Goal: Information Seeking & Learning: Learn about a topic

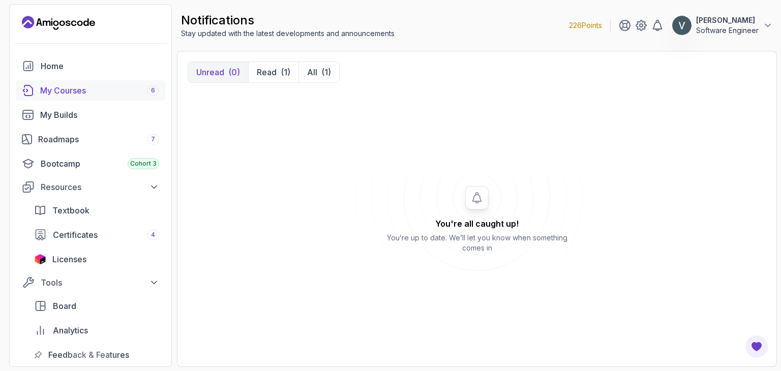
click at [111, 95] on div "My Courses 6" at bounding box center [99, 90] width 119 height 12
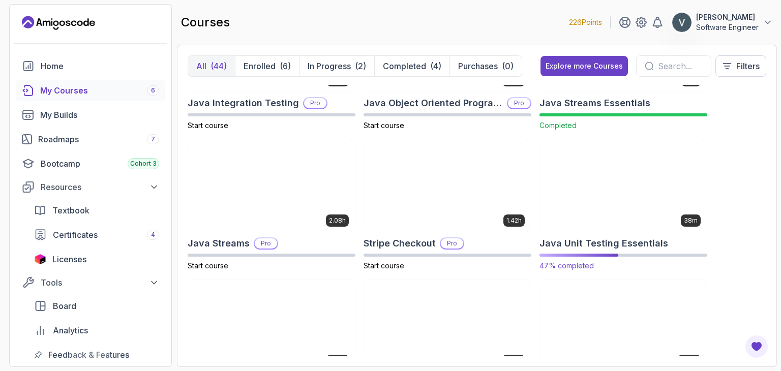
scroll to position [928, 0]
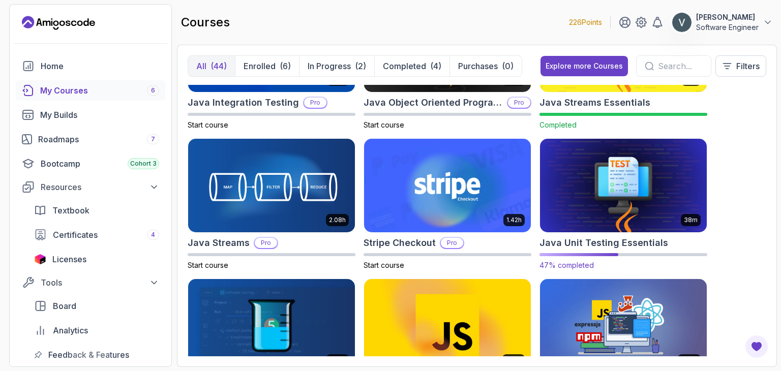
click at [578, 180] on img at bounding box center [623, 186] width 175 height 98
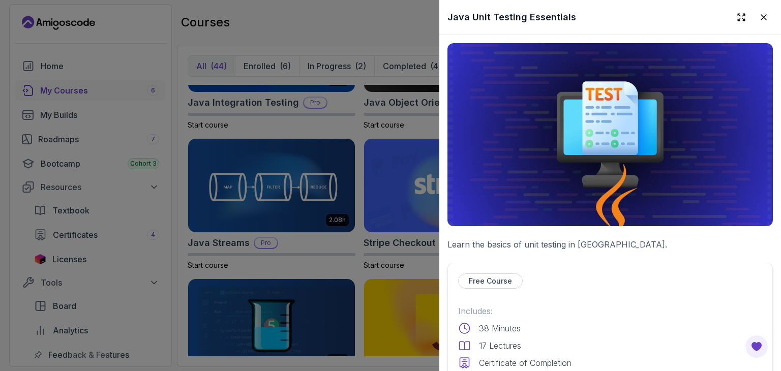
click at [637, 174] on img at bounding box center [610, 134] width 325 height 183
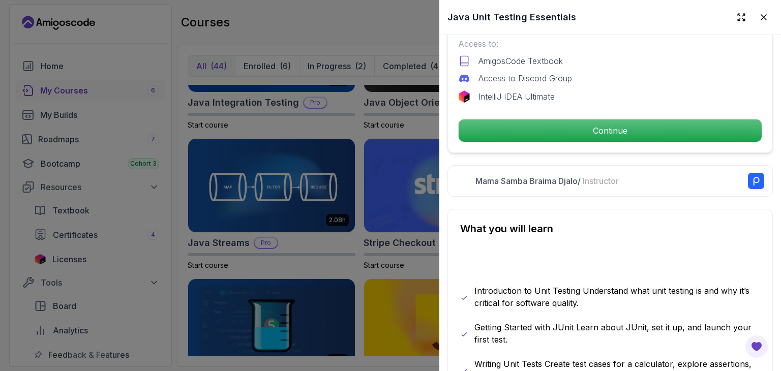
scroll to position [347, 0]
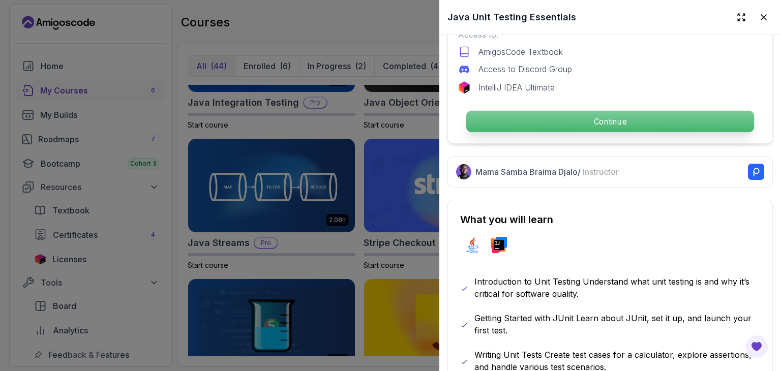
click at [579, 121] on p "Continue" at bounding box center [610, 121] width 288 height 21
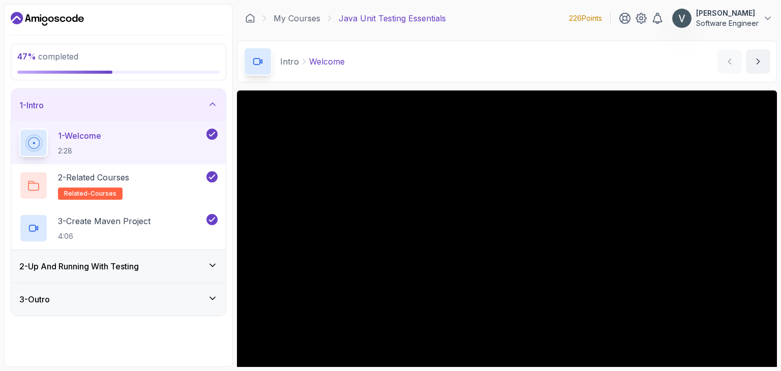
click at [213, 259] on div "2 - Up And Running With Testing" at bounding box center [118, 266] width 215 height 33
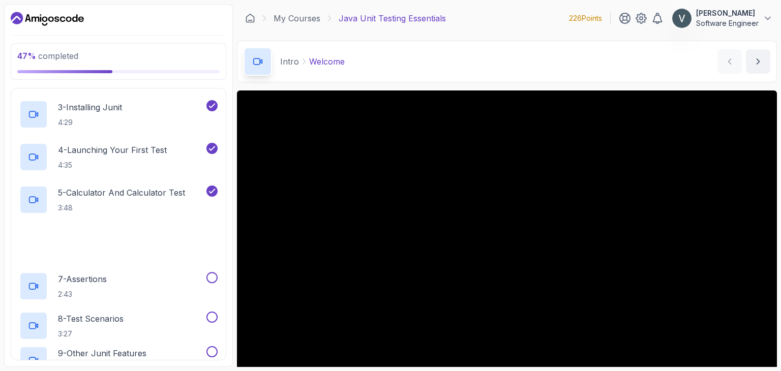
scroll to position [157, 0]
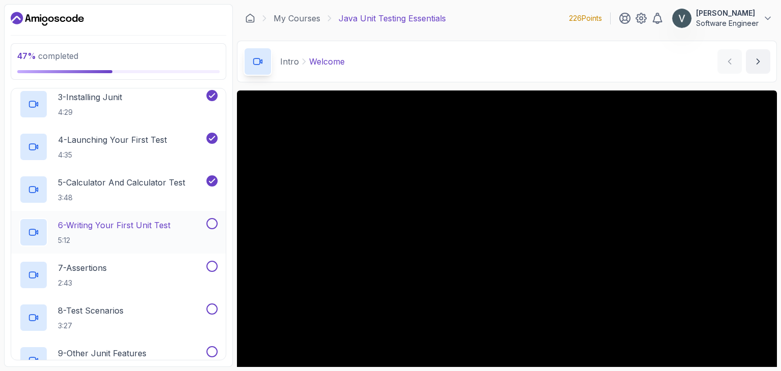
click at [100, 222] on p "6 - Writing Your First Unit Test" at bounding box center [114, 225] width 112 height 12
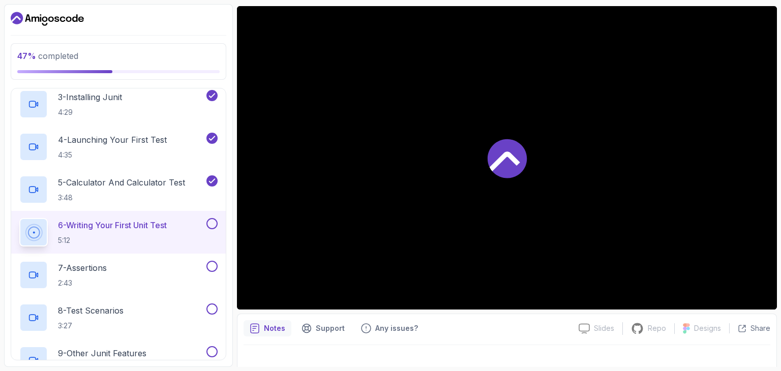
scroll to position [86, 0]
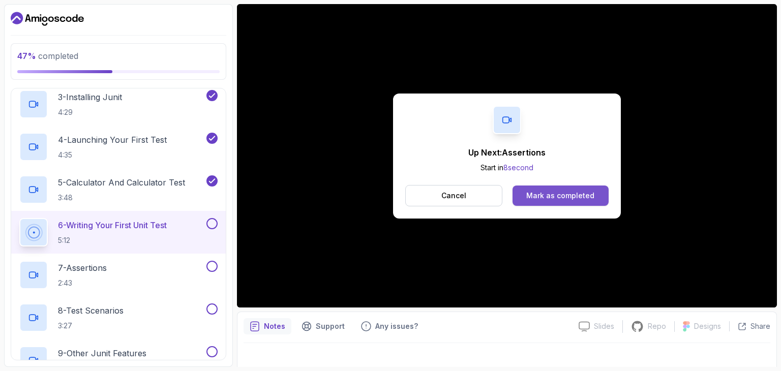
click at [556, 195] on div "Mark as completed" at bounding box center [560, 196] width 68 height 10
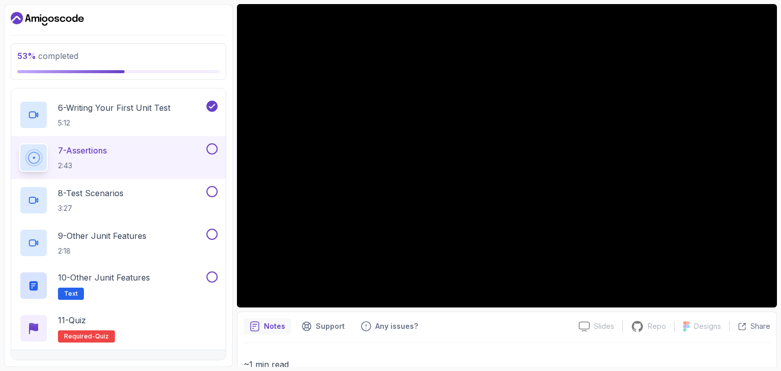
scroll to position [275, 0]
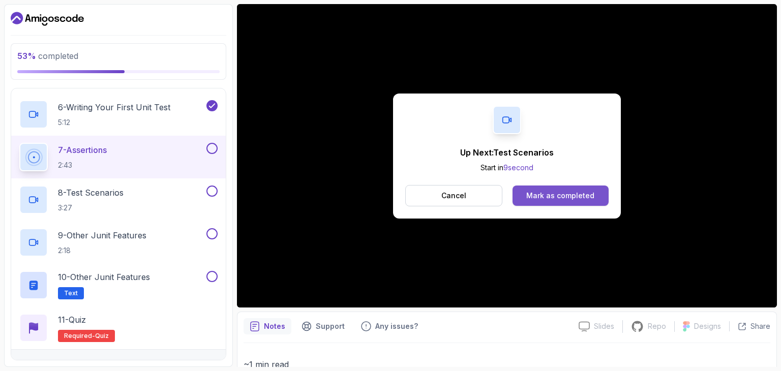
click at [539, 197] on div "Mark as completed" at bounding box center [560, 196] width 68 height 10
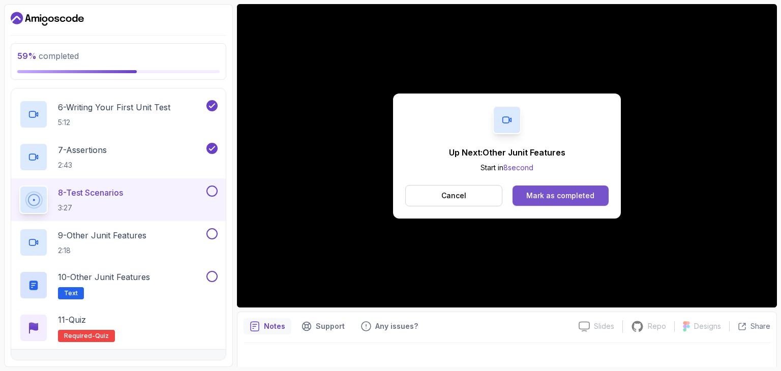
click at [583, 192] on div "Mark as completed" at bounding box center [560, 196] width 68 height 10
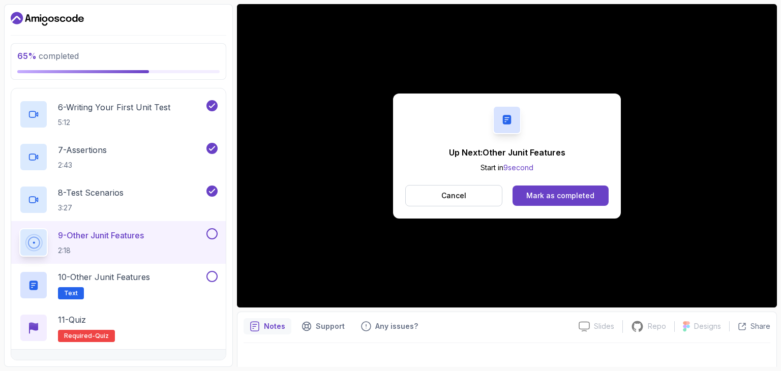
click at [583, 192] on div "Mark as completed" at bounding box center [560, 196] width 68 height 10
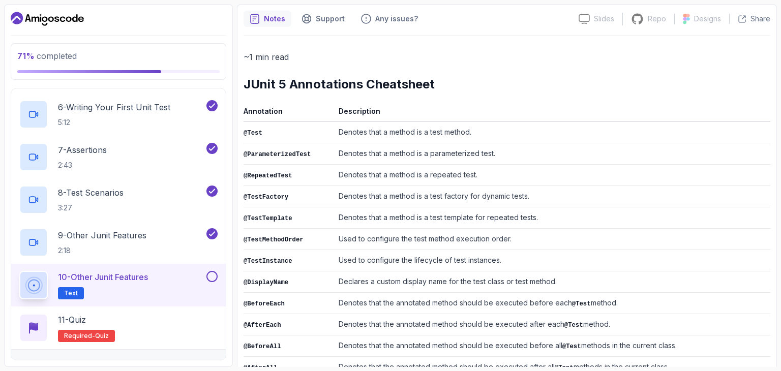
scroll to position [214, 0]
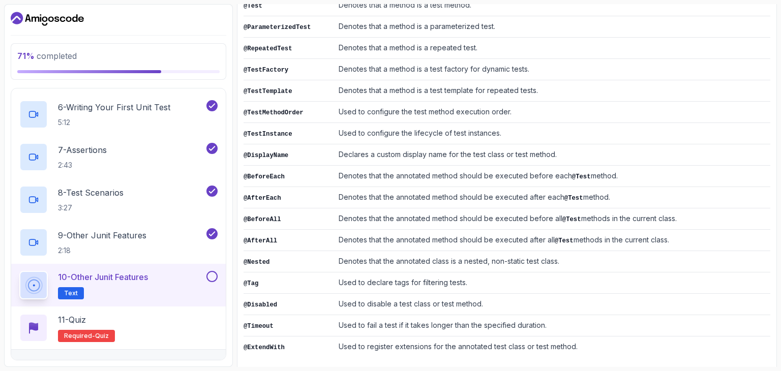
click at [218, 277] on div "10 - Other Junit Features Text" at bounding box center [118, 285] width 215 height 43
click at [213, 277] on button at bounding box center [211, 276] width 11 height 11
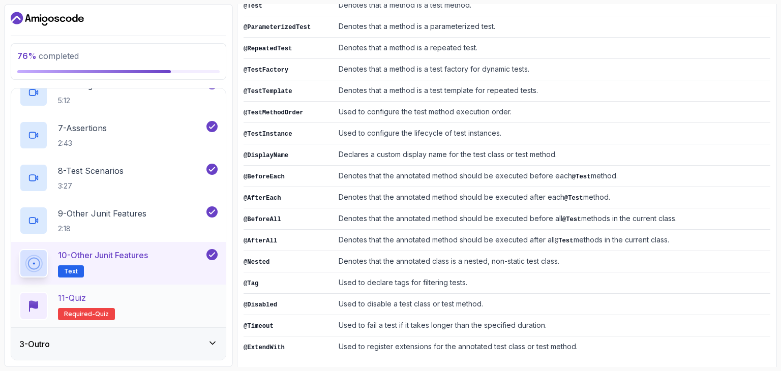
click at [107, 296] on div "11 - Quiz" at bounding box center [86, 298] width 57 height 12
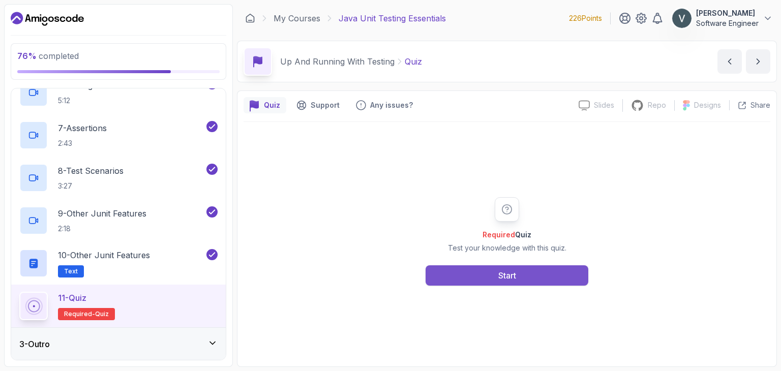
click at [478, 271] on button "Start" at bounding box center [507, 275] width 163 height 20
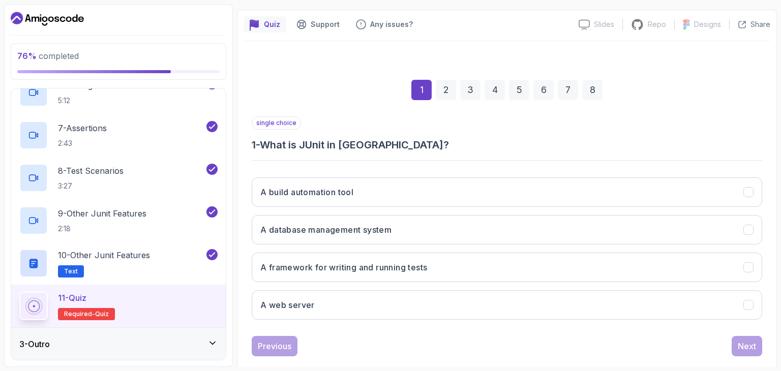
scroll to position [98, 0]
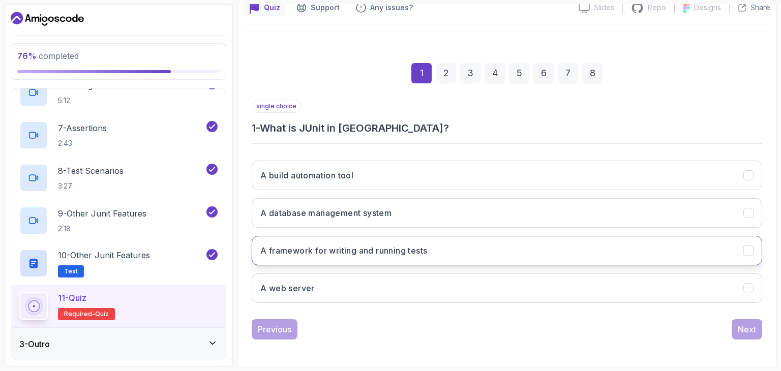
click at [409, 245] on h3 "A framework for writing and running tests" at bounding box center [343, 251] width 167 height 12
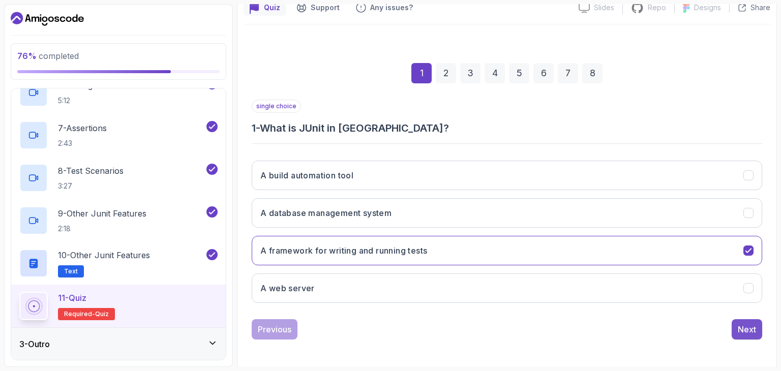
click at [746, 329] on div "Next" at bounding box center [747, 329] width 18 height 12
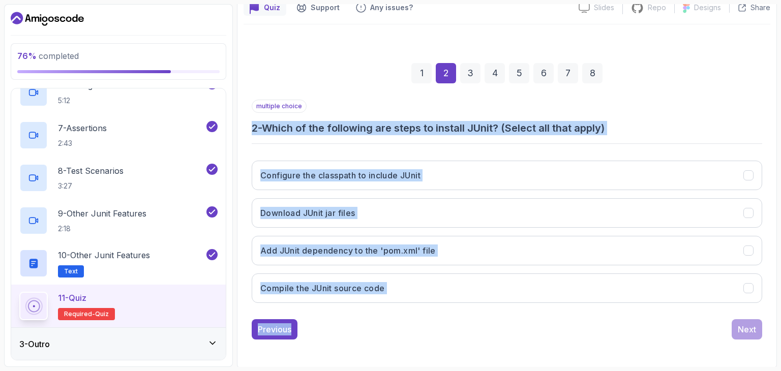
copy div "2 - Which of the following are steps to install JUnit? (Select all that apply) …"
drag, startPoint x: 242, startPoint y: 127, endPoint x: 480, endPoint y: 341, distance: 319.8
click at [480, 341] on div "Quiz Support Any issues? Slides Slides not available Repo Repository not availa…" at bounding box center [507, 181] width 540 height 376
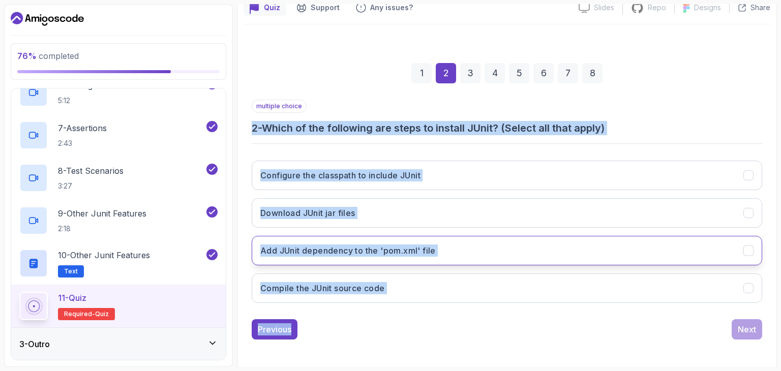
click at [361, 236] on button "Add JUnit dependency to the 'pom.xml' file" at bounding box center [507, 250] width 511 height 29
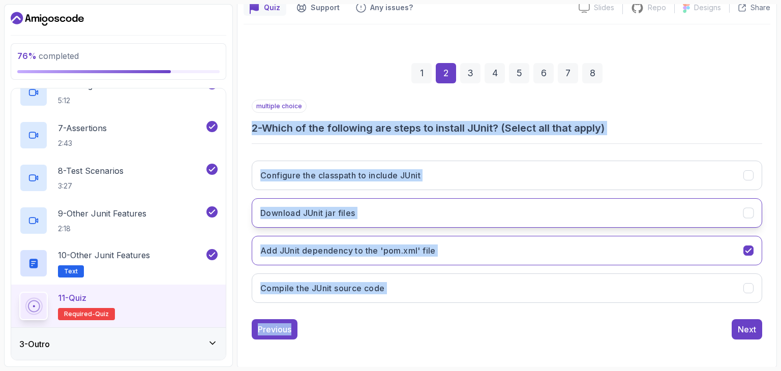
click at [362, 204] on button "Download JUnit jar files" at bounding box center [507, 212] width 511 height 29
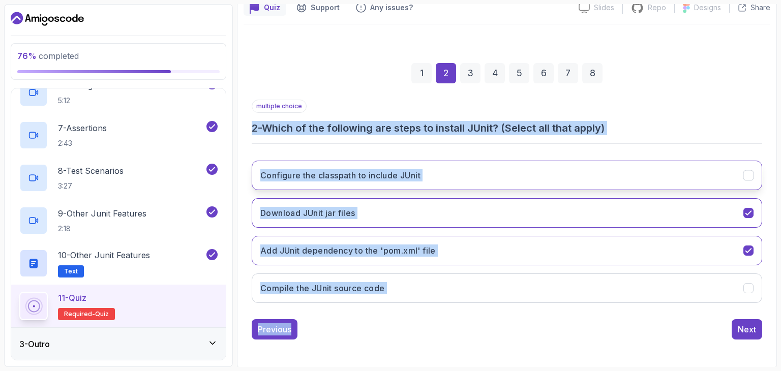
click at [373, 165] on button "Configure the classpath to include JUnit" at bounding box center [507, 175] width 511 height 29
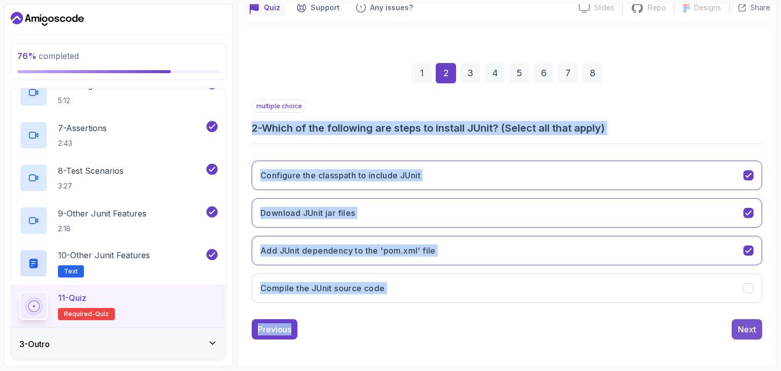
click at [734, 334] on button "Next" at bounding box center [747, 329] width 31 height 20
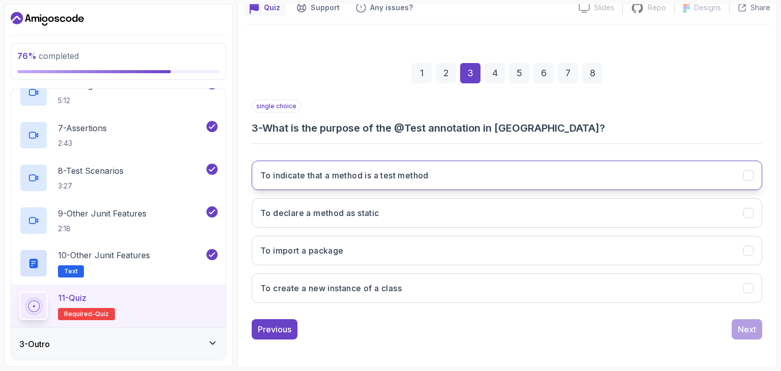
click at [332, 183] on button "To indicate that a method is a test method" at bounding box center [507, 175] width 511 height 29
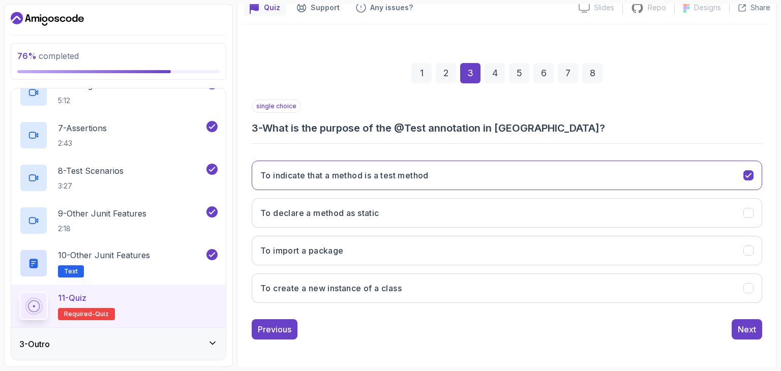
click at [755, 340] on div "1 2 3 4 5 6 7 8 single choice 3 - What is the purpose of the @Test annotation i…" at bounding box center [507, 193] width 527 height 309
click at [749, 330] on div "Next" at bounding box center [747, 329] width 18 height 12
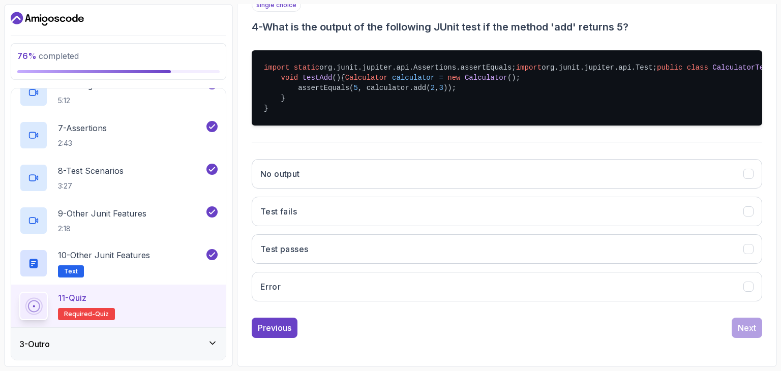
scroll to position [236, 0]
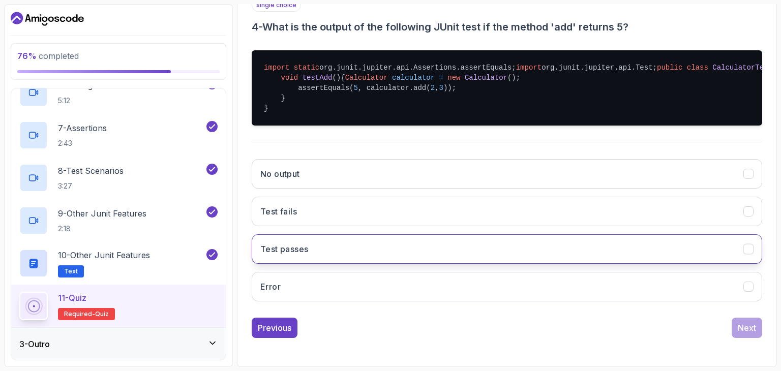
click at [358, 259] on button "Test passes" at bounding box center [507, 248] width 511 height 29
click at [749, 333] on button "Next" at bounding box center [747, 328] width 31 height 20
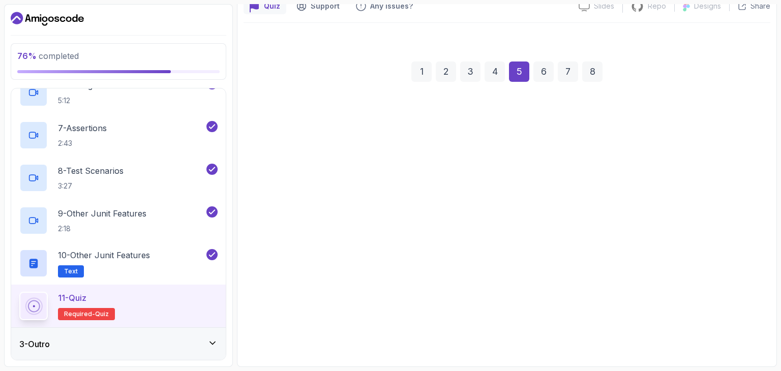
scroll to position [98, 0]
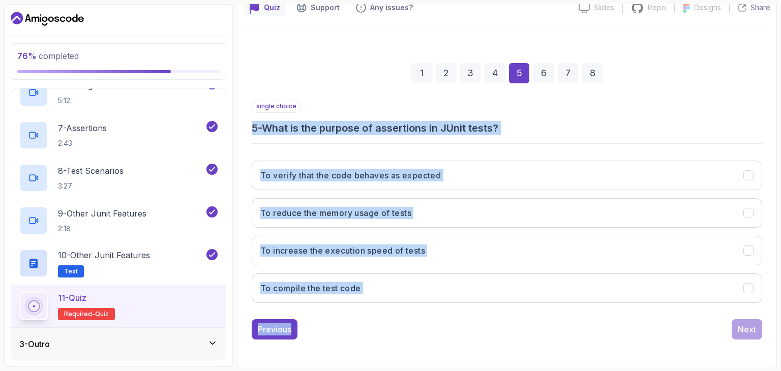
copy div "5 - What is the purpose of assertions in JUnit tests? To verify that the code b…"
drag, startPoint x: 244, startPoint y: 127, endPoint x: 483, endPoint y: 337, distance: 317.8
click at [483, 337] on div "1 2 3 4 5 6 7 8 single choice 5 - What is the purpose of assertions in JUnit te…" at bounding box center [507, 193] width 527 height 309
click at [509, 190] on div "To verify that the code behaves as expected To reduce the memory usage of tests…" at bounding box center [507, 232] width 511 height 159
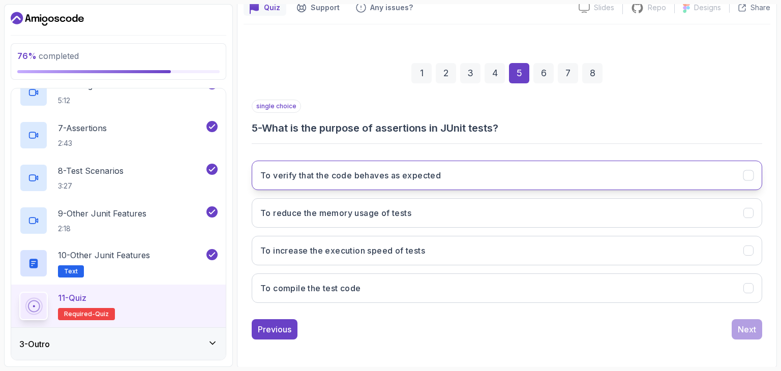
click at [495, 183] on button "To verify that the code behaves as expected" at bounding box center [507, 175] width 511 height 29
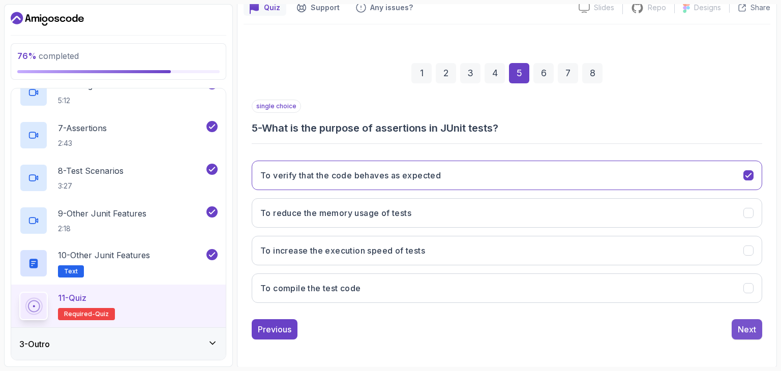
click at [748, 330] on div "Next" at bounding box center [747, 329] width 18 height 12
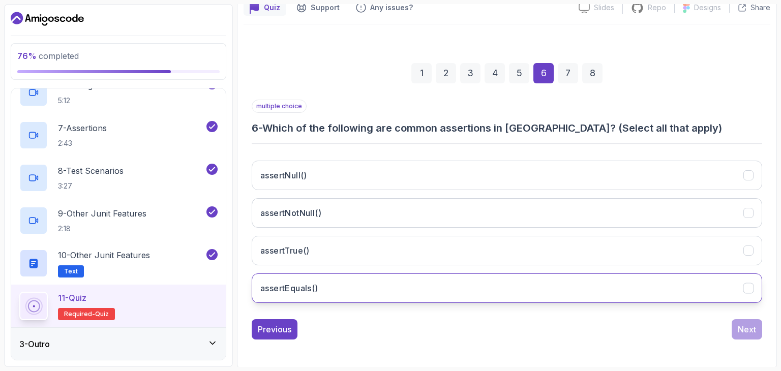
click at [342, 289] on button "assertEquals()" at bounding box center [507, 288] width 511 height 29
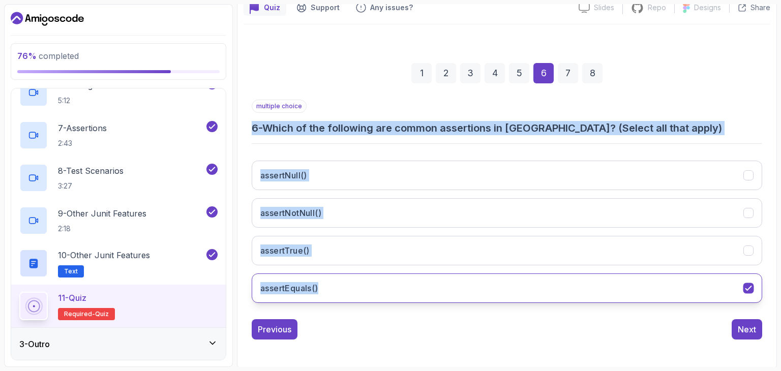
copy div "6 - Which of the following are common assertions in JUnit? (Select all that app…"
drag, startPoint x: 249, startPoint y: 119, endPoint x: 394, endPoint y: 293, distance: 226.8
click at [394, 293] on div "1 2 3 4 5 6 7 8 multiple choice 6 - Which of the following are common assertion…" at bounding box center [507, 193] width 527 height 309
click at [434, 190] on div "assertNull() assertNotNull() assertTrue() assertEquals()" at bounding box center [507, 232] width 511 height 159
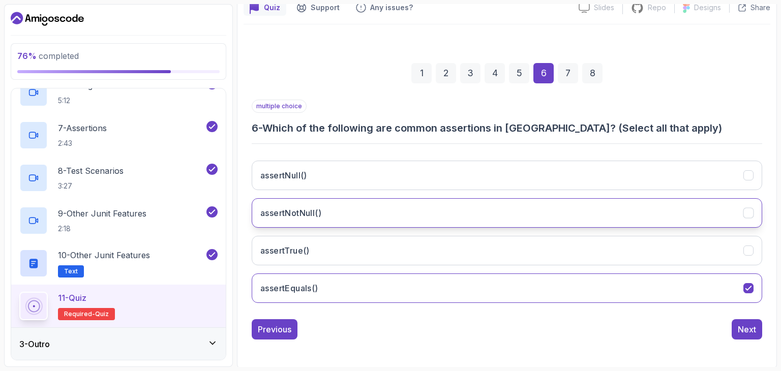
click at [446, 210] on button "assertNotNull()" at bounding box center [507, 212] width 511 height 29
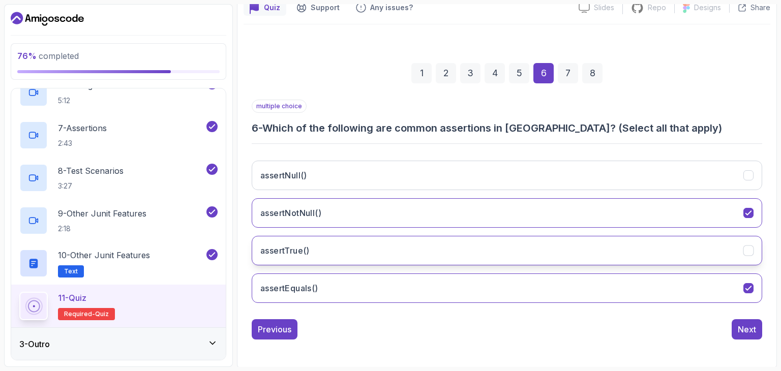
click at [455, 255] on button "assertTrue()" at bounding box center [507, 250] width 511 height 29
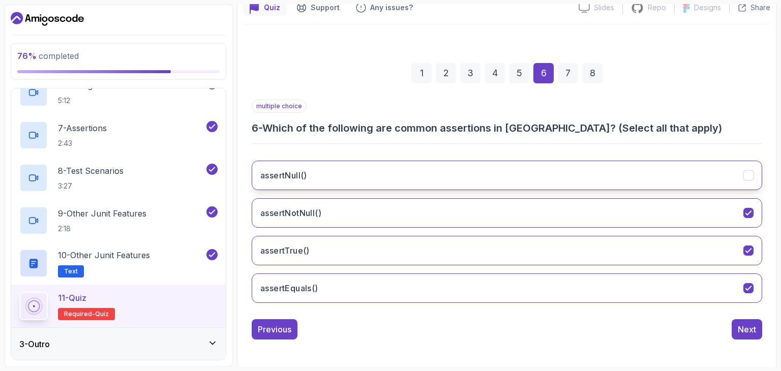
click at [467, 171] on button "assertNull()" at bounding box center [507, 175] width 511 height 29
click at [763, 332] on div "1 2 3 4 5 6 7 8 multiple choice 6 - Which of the following are common assertion…" at bounding box center [507, 193] width 527 height 309
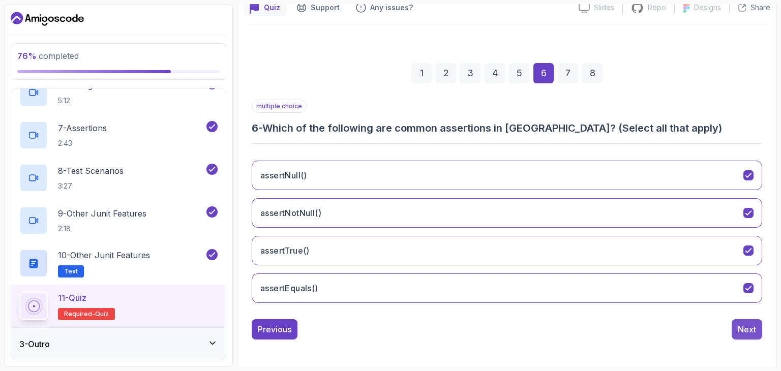
click at [753, 332] on div "Next" at bounding box center [747, 329] width 18 height 12
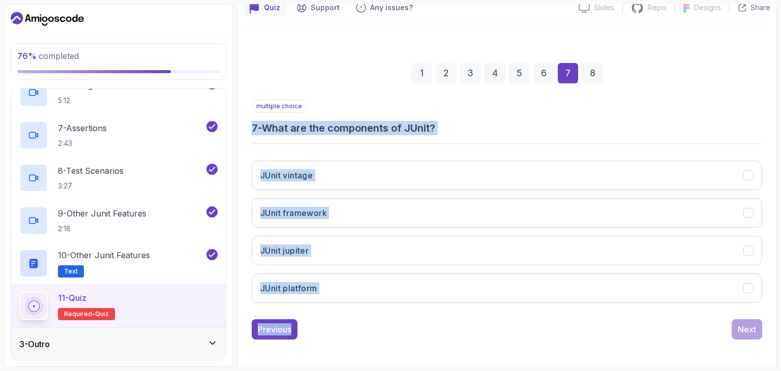
copy div "7 - What are the components of JUnit? JUnit vintage JUnit framework JUnit jupit…"
drag, startPoint x: 244, startPoint y: 123, endPoint x: 409, endPoint y: 323, distance: 260.1
click at [409, 323] on div "1 2 3 4 5 6 7 8 multiple choice 7 - What are the components of JUnit? JUnit vin…" at bounding box center [507, 193] width 527 height 309
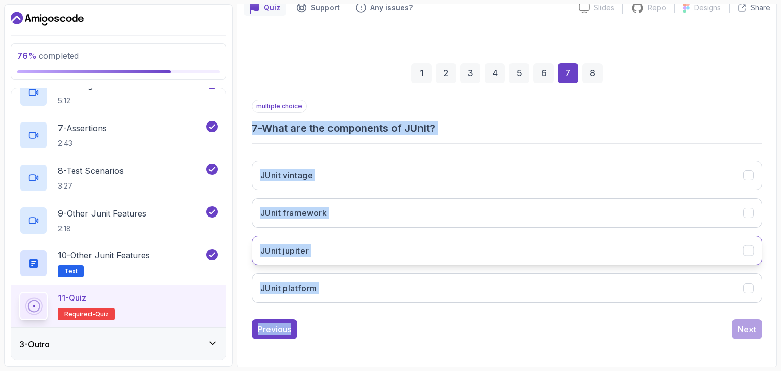
click at [318, 260] on button "JUnit jupiter" at bounding box center [507, 250] width 511 height 29
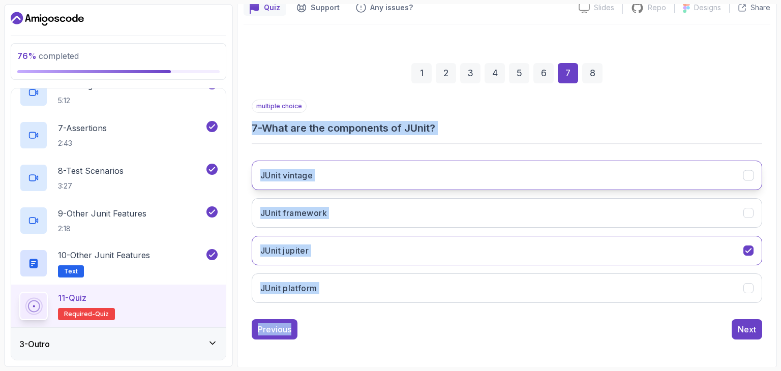
click at [318, 178] on button "JUnit vintage" at bounding box center [507, 175] width 511 height 29
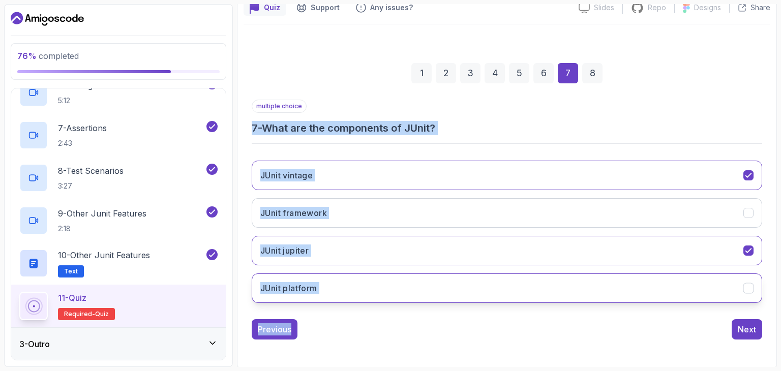
click at [333, 291] on button "JUnit platform" at bounding box center [507, 288] width 511 height 29
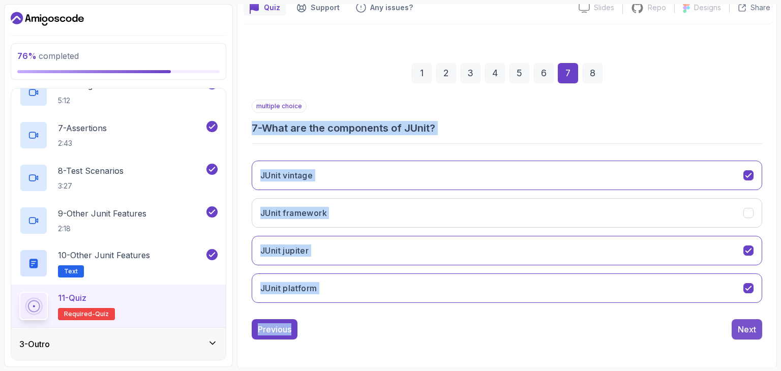
click at [734, 329] on button "Next" at bounding box center [747, 329] width 31 height 20
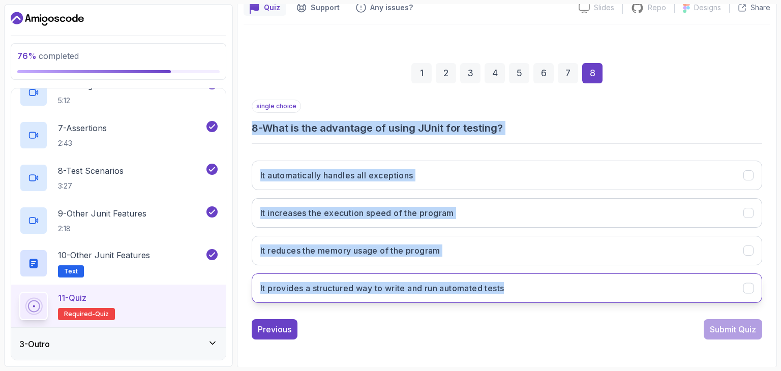
copy div "8 - What is the advantage of using JUnit for testing? It automatically handles …"
drag, startPoint x: 242, startPoint y: 123, endPoint x: 542, endPoint y: 299, distance: 347.6
click at [542, 299] on div "Quiz Support Any issues? Slides Slides not available Repo Repository not availa…" at bounding box center [507, 181] width 540 height 376
click at [358, 289] on h3 "It provides a structured way to write and run automated tests" at bounding box center [382, 288] width 244 height 12
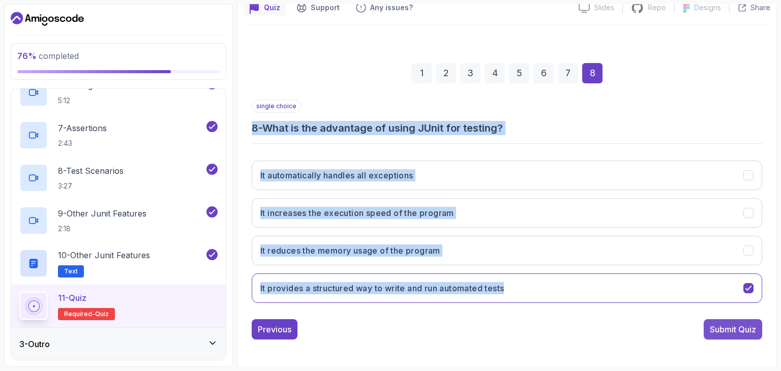
click at [738, 332] on div "Submit Quiz" at bounding box center [733, 329] width 46 height 12
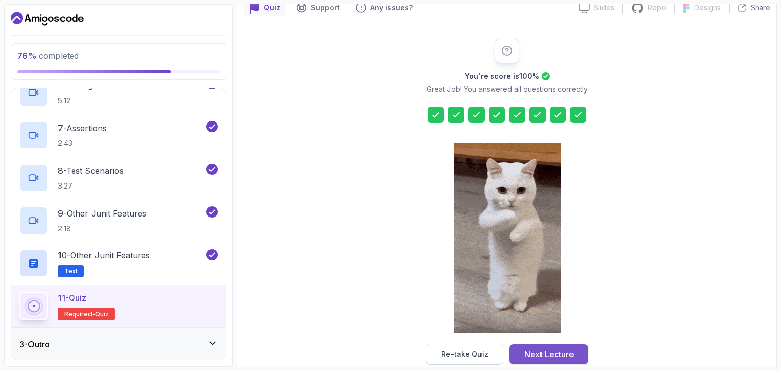
click at [541, 352] on div "Next Lecture" at bounding box center [549, 354] width 50 height 12
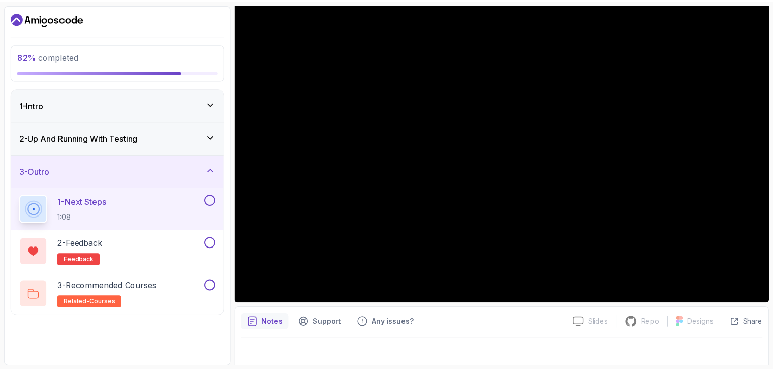
scroll to position [98, 0]
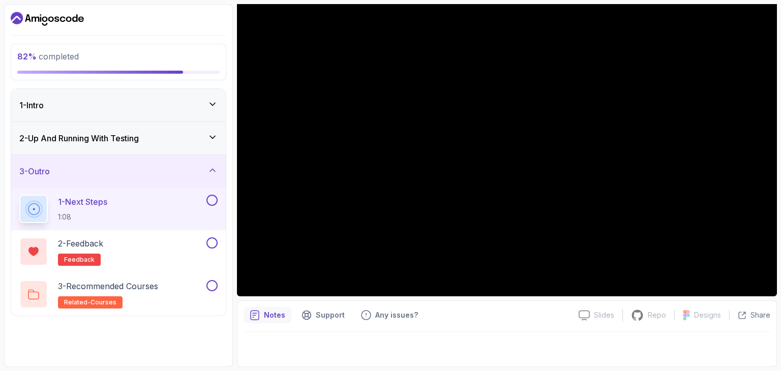
click at [214, 200] on button at bounding box center [211, 200] width 11 height 11
click at [215, 237] on button at bounding box center [211, 242] width 11 height 11
click at [211, 286] on button at bounding box center [211, 285] width 11 height 11
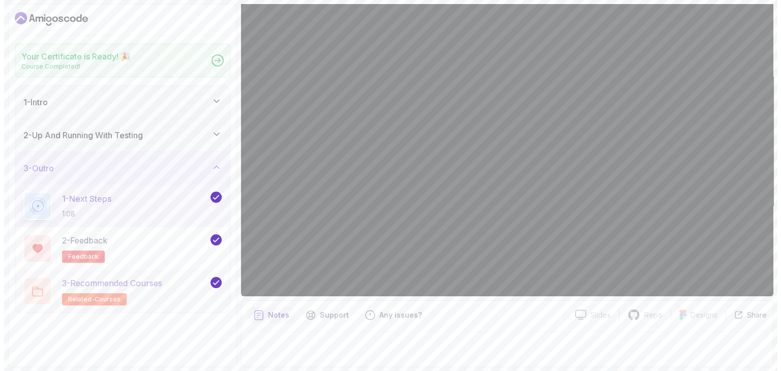
scroll to position [93, 0]
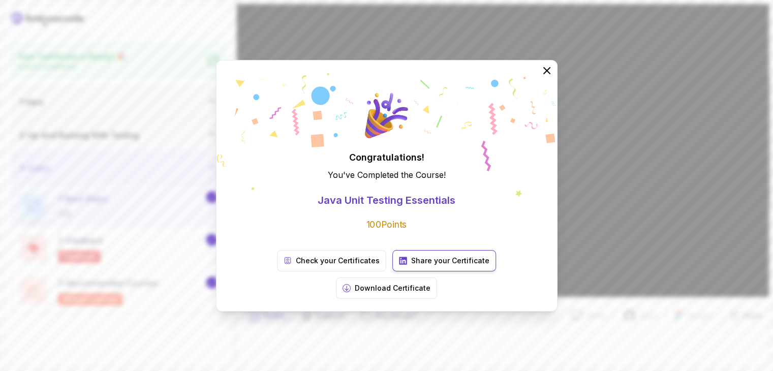
click at [411, 266] on p "Share your Certificate" at bounding box center [450, 261] width 78 height 10
click at [431, 283] on p "Download Certificate" at bounding box center [393, 288] width 76 height 10
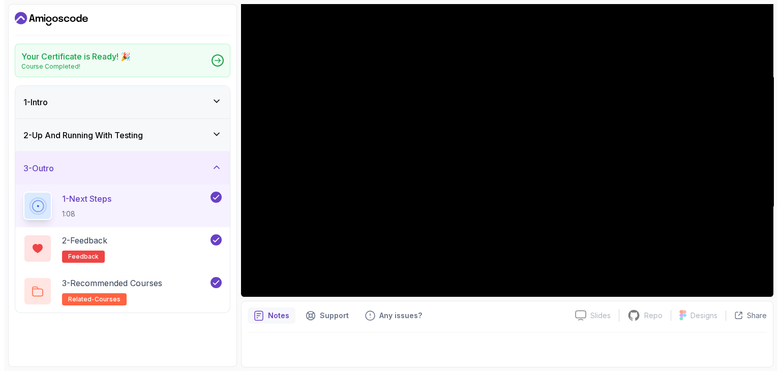
scroll to position [98, 0]
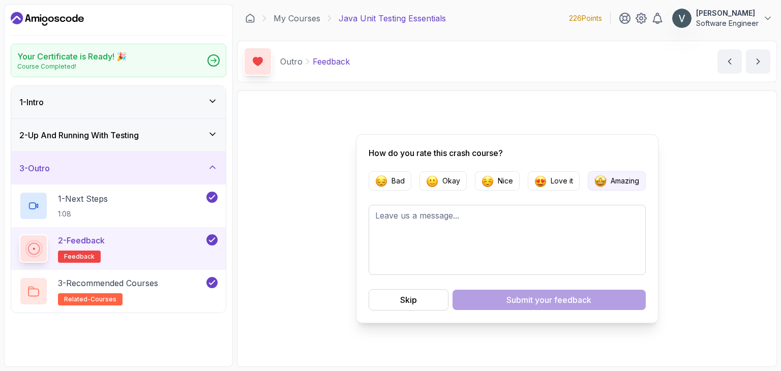
click at [606, 184] on button "Amazing" at bounding box center [617, 180] width 58 height 19
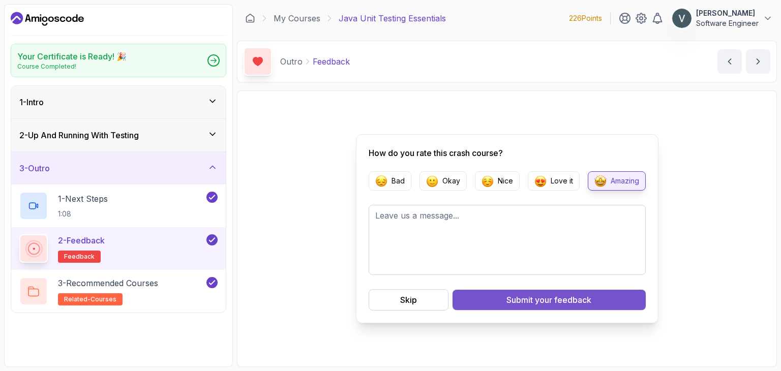
click at [526, 299] on div "Submit your feedback" at bounding box center [548, 300] width 85 height 12
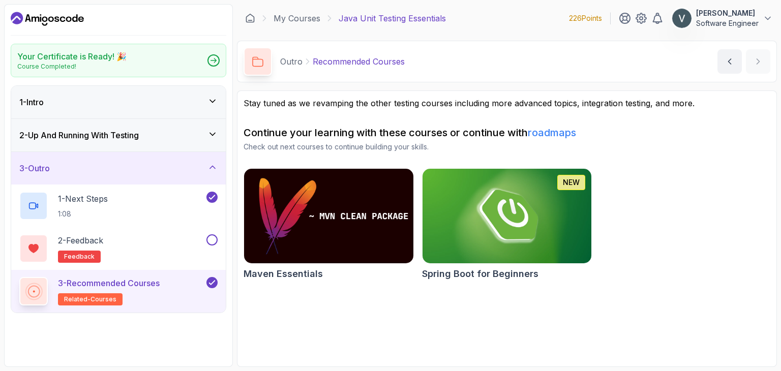
click at [404, 191] on img at bounding box center [328, 216] width 177 height 100
click at [529, 204] on img at bounding box center [506, 216] width 177 height 100
click at [210, 245] on button at bounding box center [211, 239] width 11 height 11
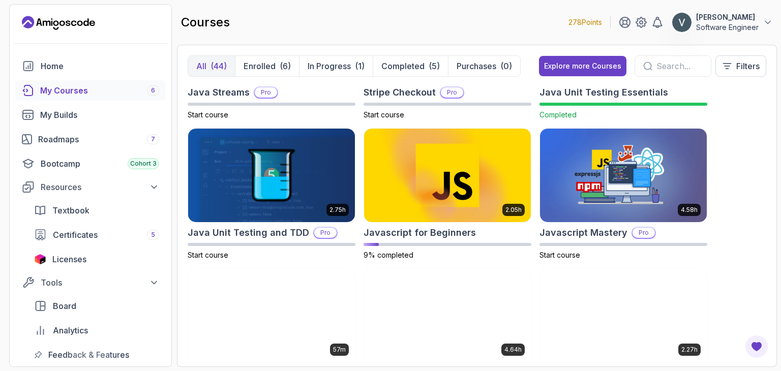
scroll to position [1080, 0]
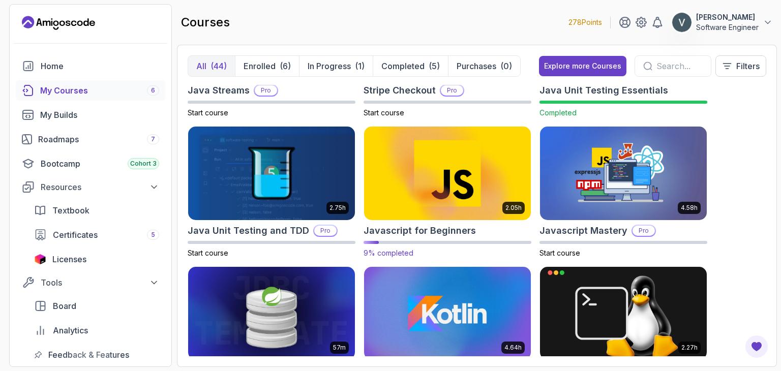
click at [479, 183] on img at bounding box center [447, 173] width 175 height 98
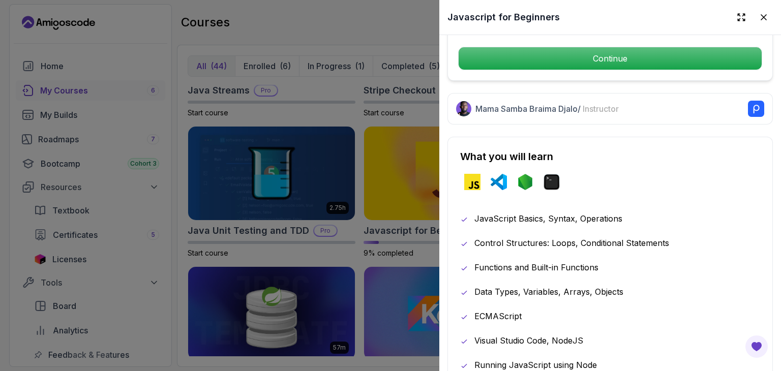
scroll to position [408, 0]
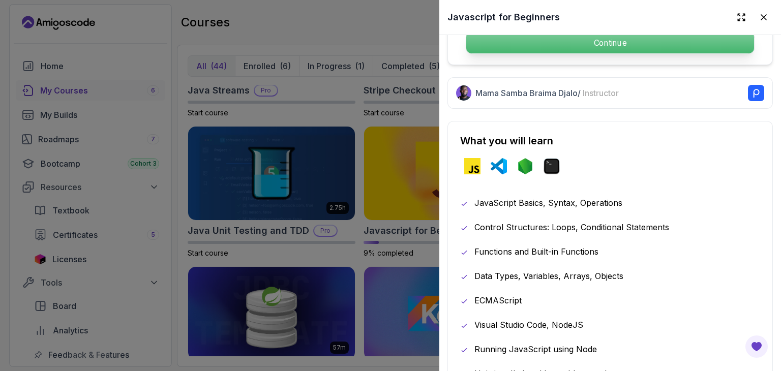
click at [536, 42] on p "Continue" at bounding box center [610, 42] width 288 height 21
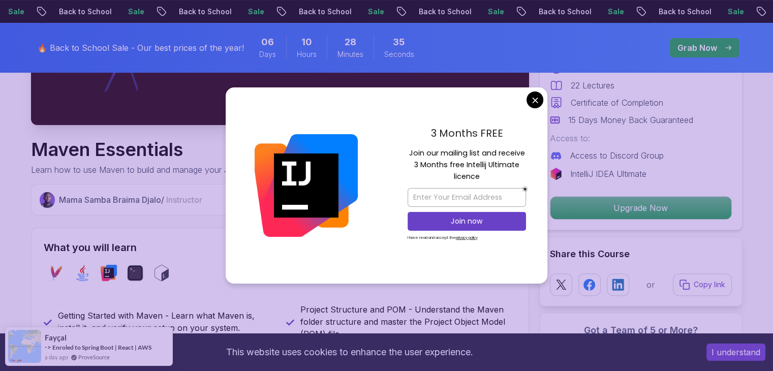
scroll to position [291, 0]
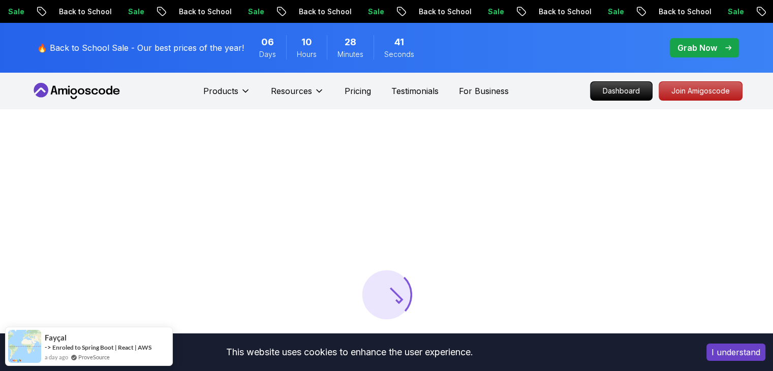
click at [522, 92] on nav "Products Resources Pricing Testimonials For Business Dashboard Join Amigoscode" at bounding box center [387, 91] width 712 height 37
